Goal: Check status: Check status

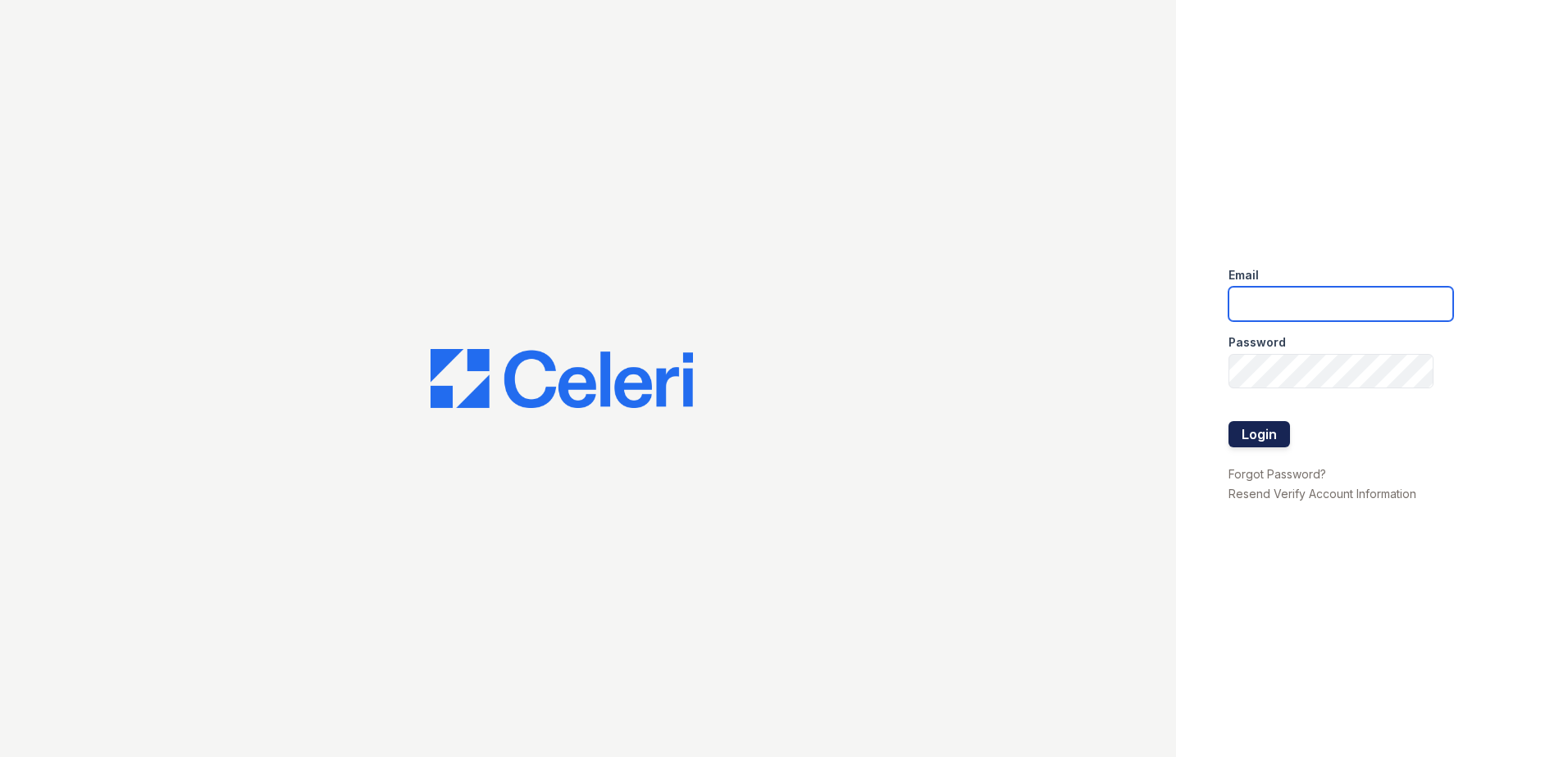
type input "Jgrayson@trinity-pm.com"
click at [1255, 432] on button "Login" at bounding box center [1259, 434] width 62 height 26
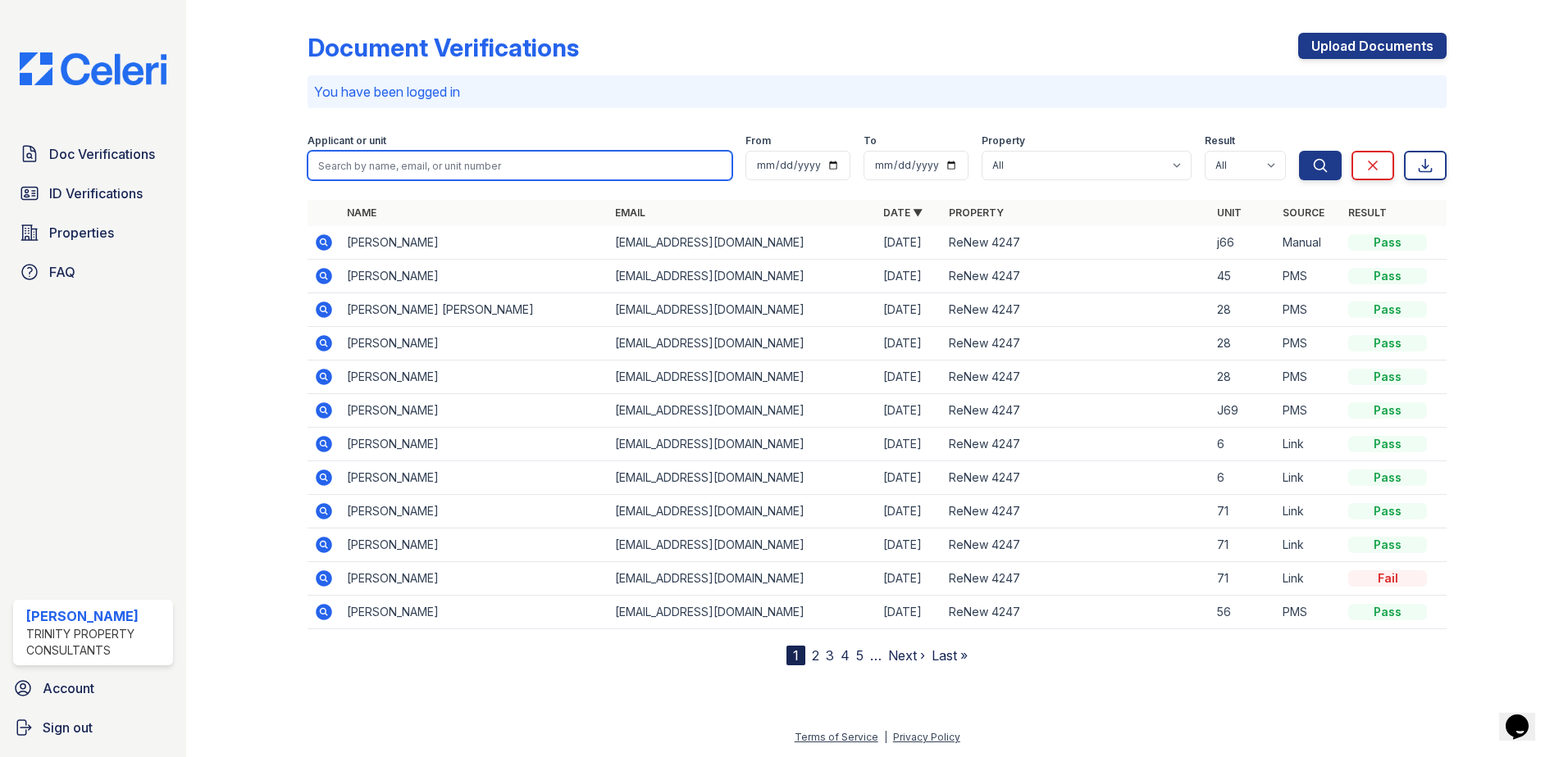
click at [433, 158] on input "search" at bounding box center [520, 166] width 425 height 30
type input "lorenzo"
click at [1299, 151] on button "Search" at bounding box center [1320, 166] width 42 height 30
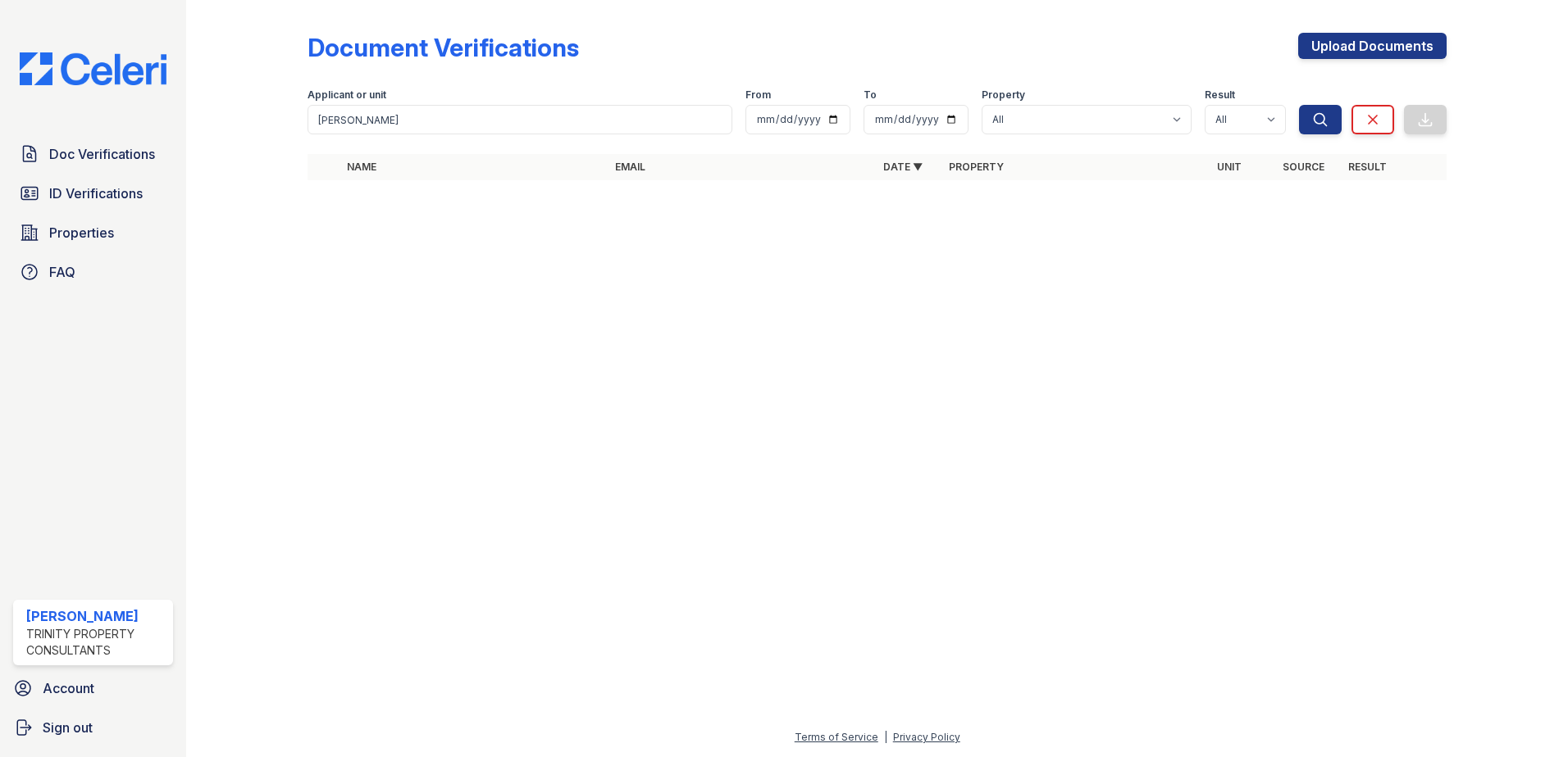
click at [583, 326] on div at bounding box center [877, 476] width 1330 height 505
click at [1396, 121] on div "Search Clear Export" at bounding box center [1373, 108] width 148 height 52
click at [1380, 129] on link "Clear" at bounding box center [1373, 119] width 42 height 30
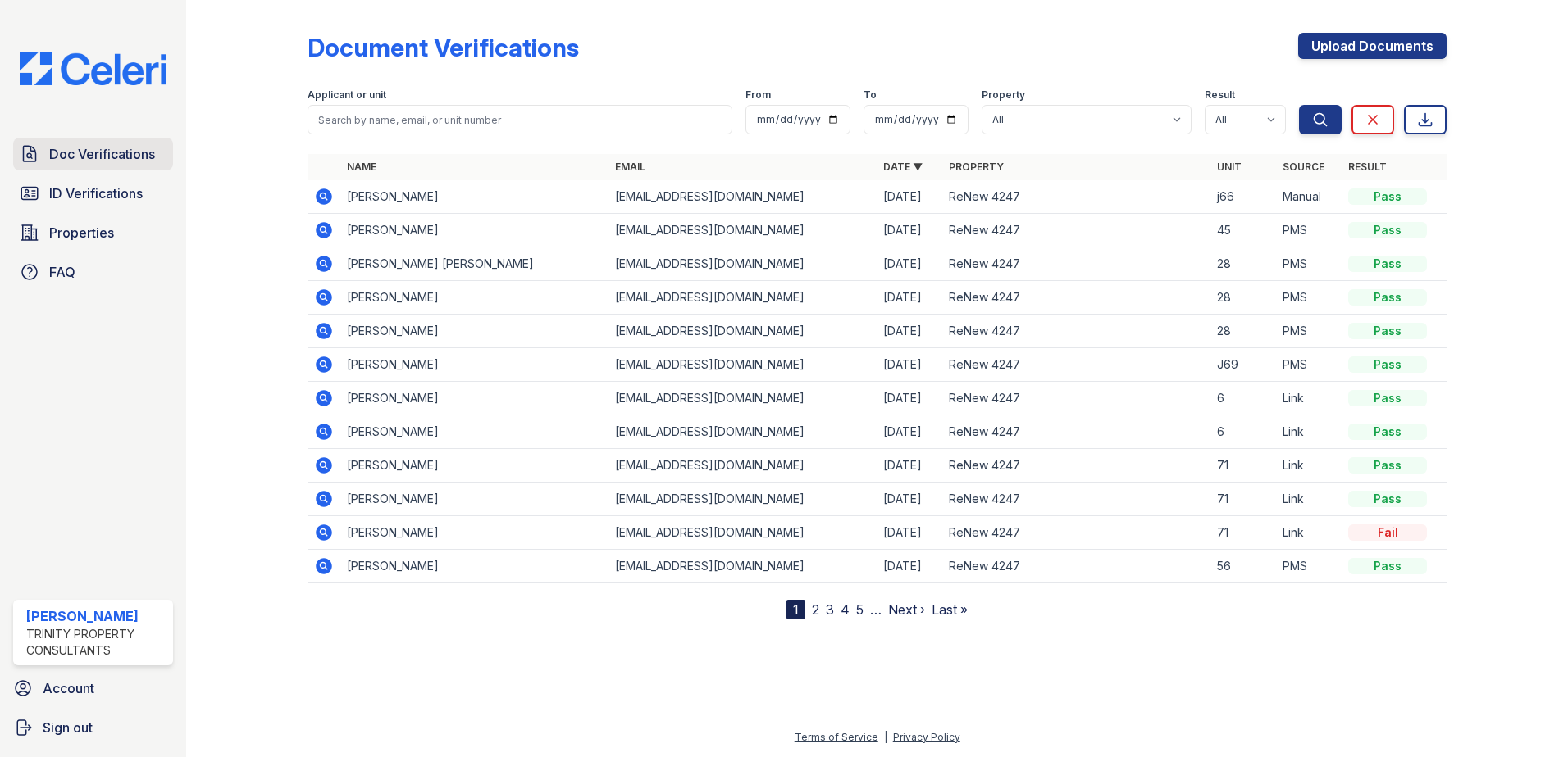
click at [101, 141] on link "Doc Verifications" at bounding box center [93, 154] width 160 height 33
click at [90, 143] on link "Doc Verifications" at bounding box center [93, 154] width 160 height 33
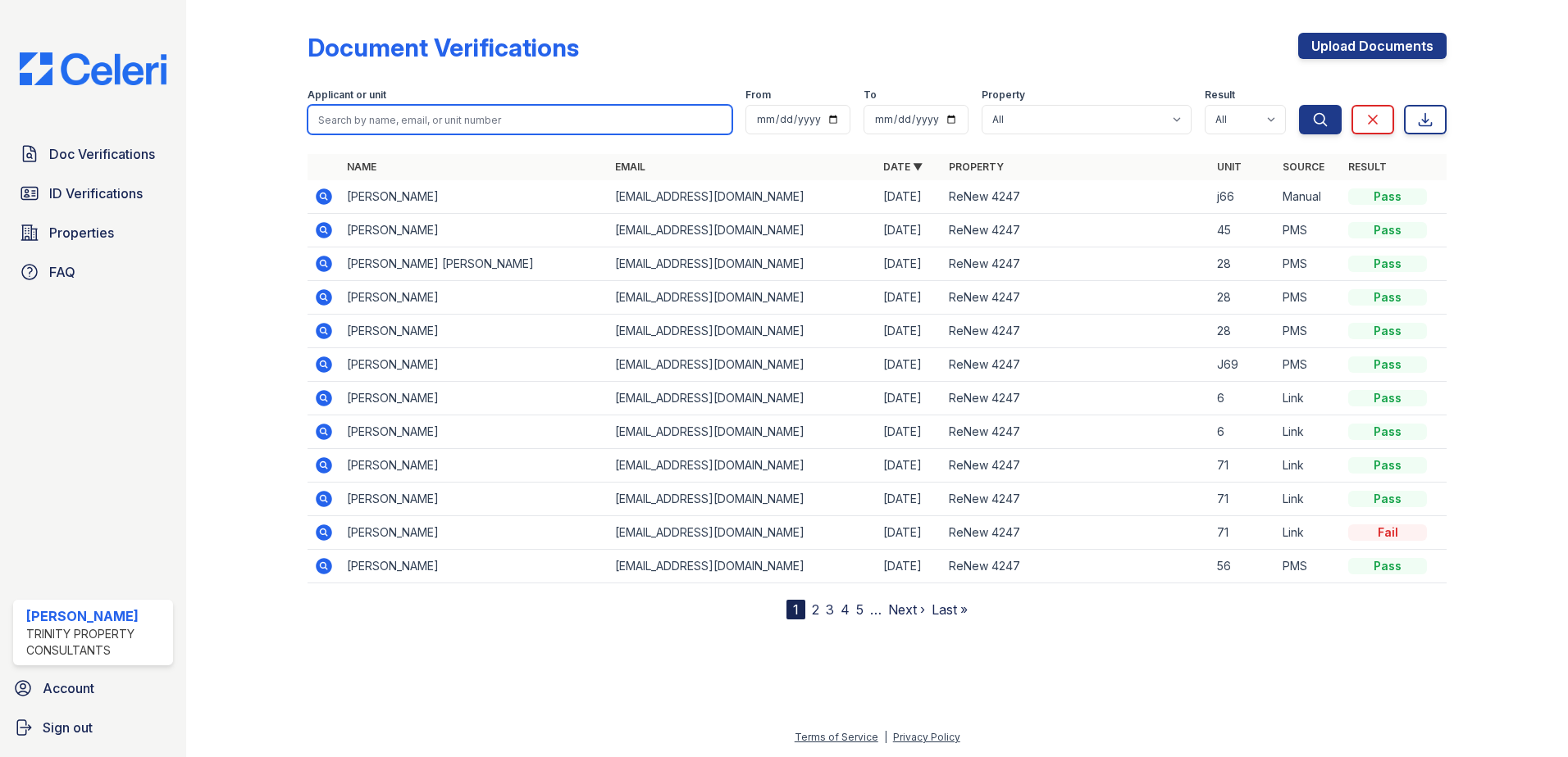
click at [396, 117] on input "search" at bounding box center [520, 119] width 425 height 30
type input "lorenzo"
click at [1299, 105] on button "Search" at bounding box center [1320, 119] width 42 height 30
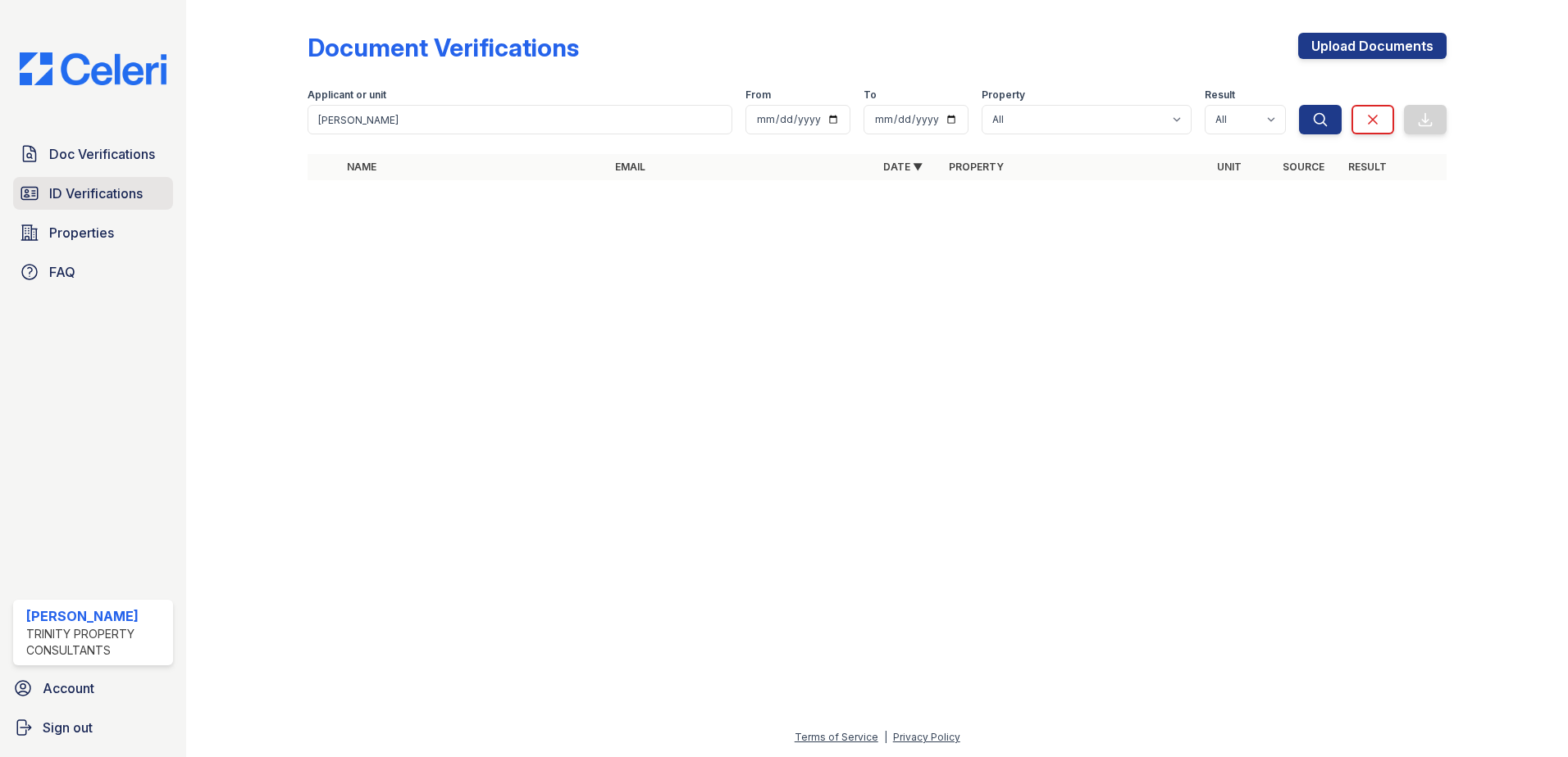
click at [80, 207] on link "ID Verifications" at bounding box center [93, 193] width 160 height 33
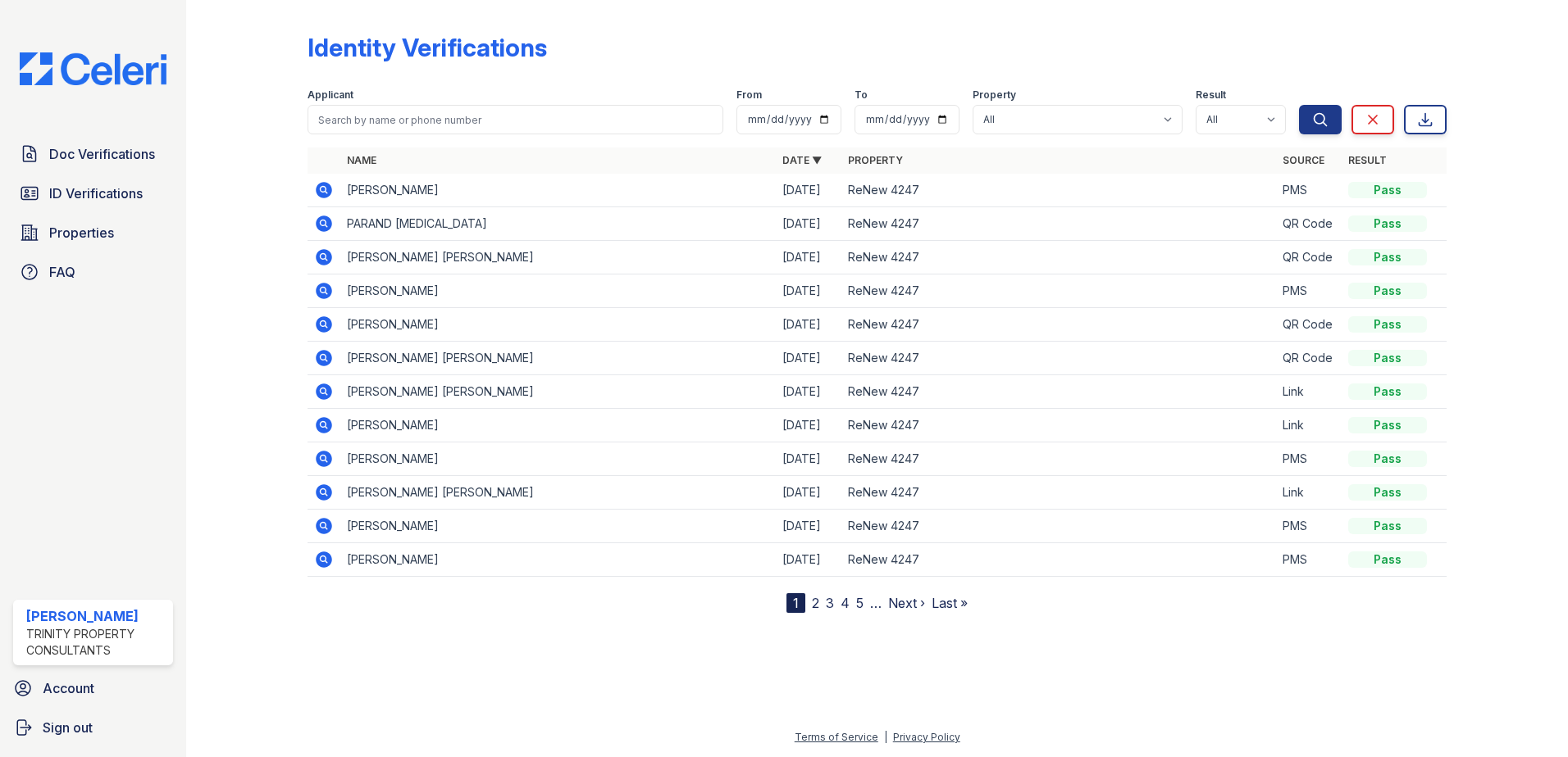
click at [388, 205] on td "Lorenzo Richardson" at bounding box center [558, 191] width 435 height 34
click at [391, 194] on td "Lorenzo Richardson" at bounding box center [558, 191] width 435 height 34
click at [327, 189] on icon at bounding box center [324, 189] width 16 height 16
